Goal: Task Accomplishment & Management: Manage account settings

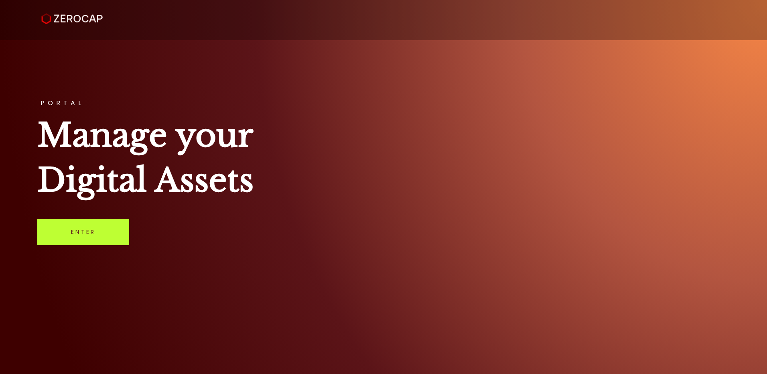
click at [100, 233] on link "Enter" at bounding box center [83, 232] width 92 height 26
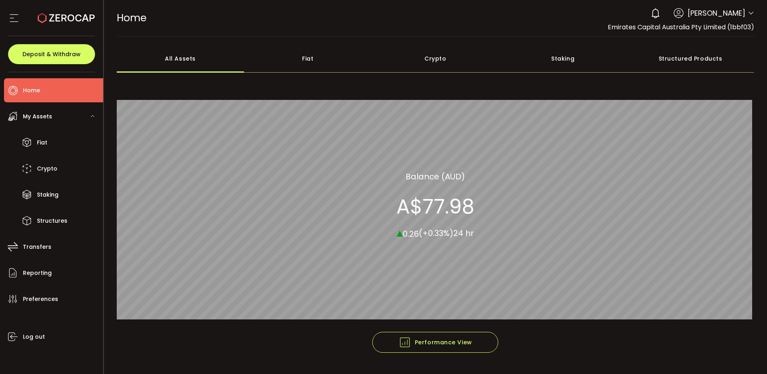
scroll to position [21, 0]
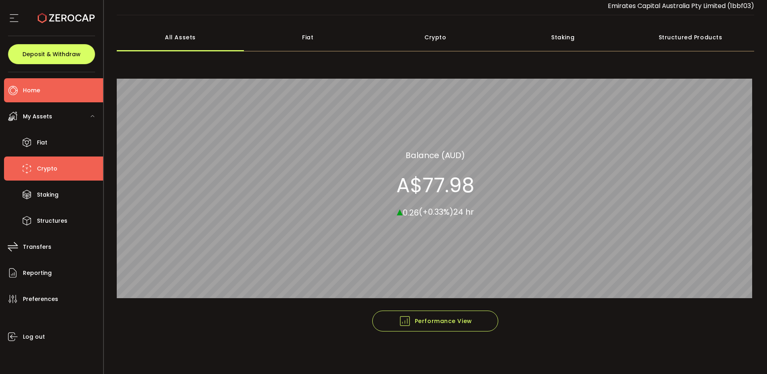
click at [39, 167] on span "Crypto" at bounding box center [47, 169] width 20 height 12
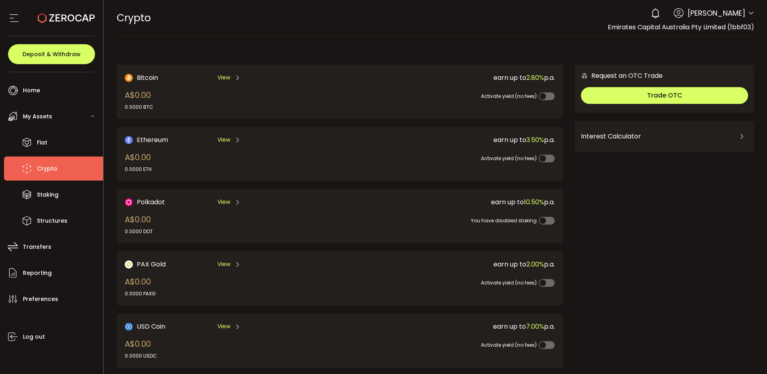
click at [747, 11] on icon at bounding box center [750, 13] width 6 height 6
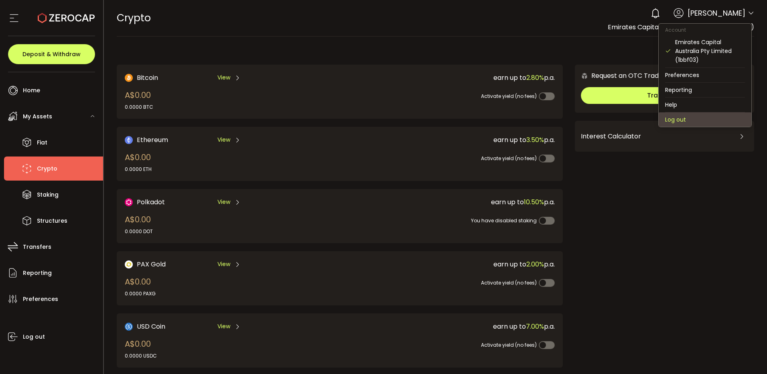
click at [681, 119] on li "Log out" at bounding box center [704, 119] width 93 height 14
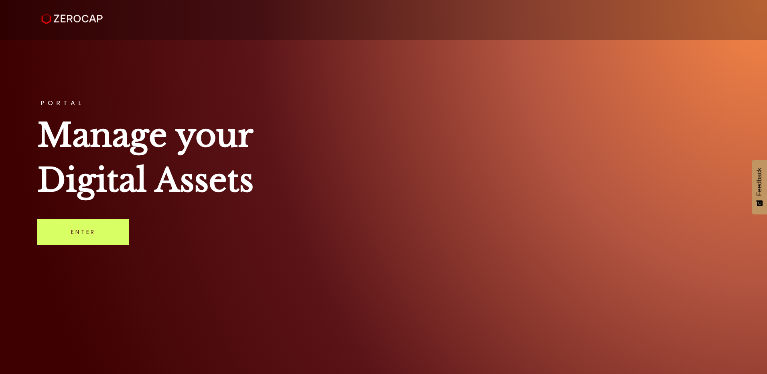
click at [156, 68] on div "PORTAL Manage your Digital Assets Enter" at bounding box center [383, 187] width 767 height 374
